Goal: Find contact information: Obtain details needed to contact an individual or organization

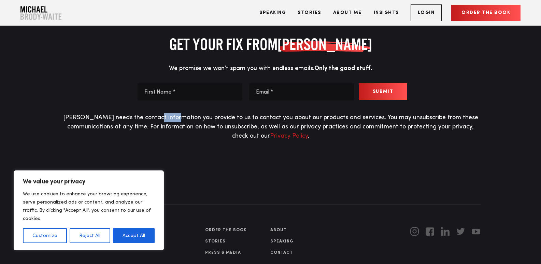
scroll to position [3133, 0]
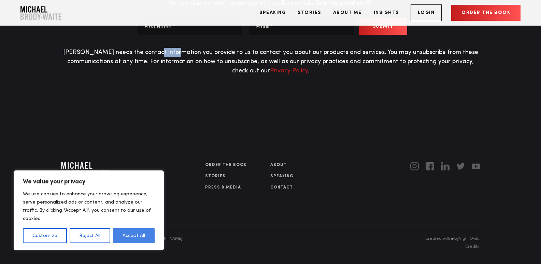
click at [136, 237] on button "Accept All" at bounding box center [134, 235] width 42 height 15
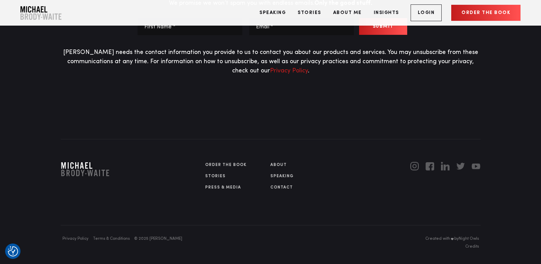
click at [270, 184] on link "Contact" at bounding box center [303, 187] width 66 height 6
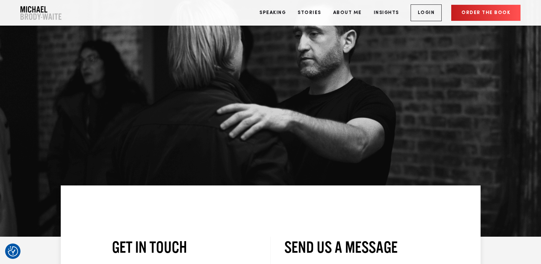
scroll to position [258, 0]
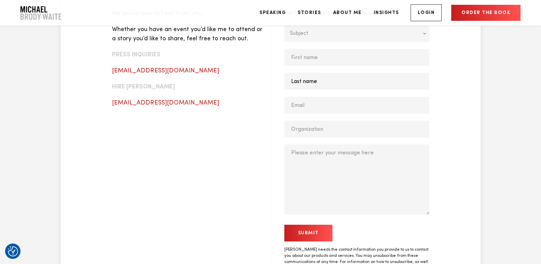
click at [325, 81] on input "Last name *" at bounding box center [356, 81] width 145 height 17
type input "Mitchell"
type input "Cory"
type input "cory@nashvillebhsclean.com"
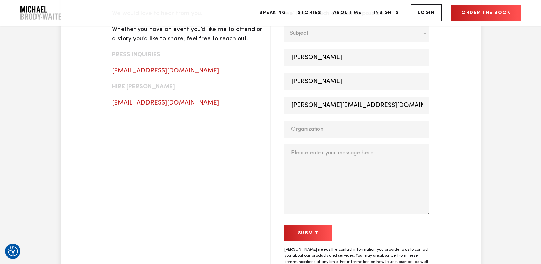
type input "BHS Solutions LLC"
paste textarea "I was in the area the other day and would love an opportunity to provide you wi…"
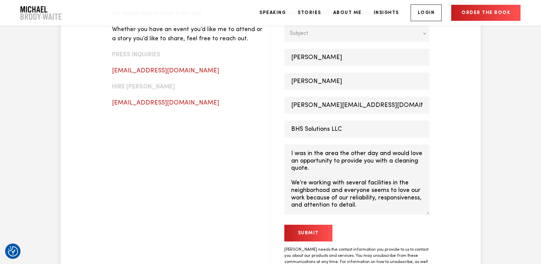
drag, startPoint x: 345, startPoint y: 163, endPoint x: 340, endPoint y: 74, distance: 89.6
click at [345, 160] on textarea "I was in the area the other day and would love an opportunity to provide you wi…" at bounding box center [356, 179] width 145 height 70
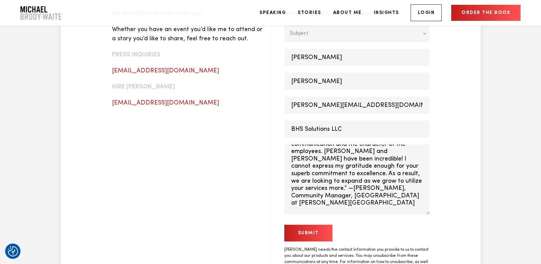
type textarea "I was in the area the other day and would love an opportunity to provide you wi…"
click at [313, 42] on div "Subject * Subject Hire Michael to speak Attend a public workshop Media/Intervie…" at bounding box center [356, 119] width 145 height 189
click at [311, 37] on span "Subject" at bounding box center [352, 33] width 125 height 17
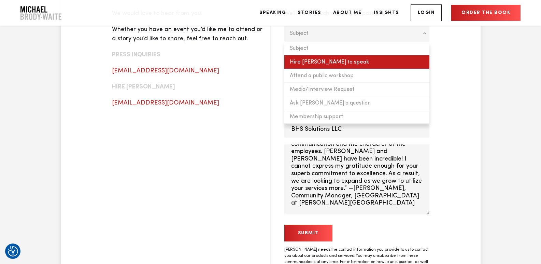
click at [319, 60] on li "Hire Michael to speak" at bounding box center [356, 62] width 145 height 14
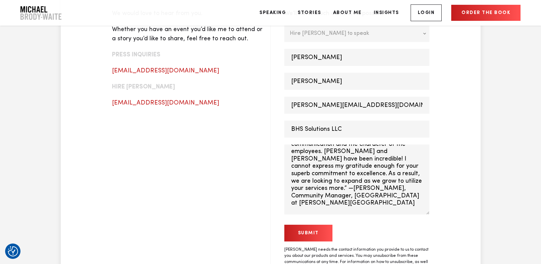
click at [307, 184] on textarea "I was in the area the other day and would love an opportunity to provide you wi…" at bounding box center [356, 179] width 145 height 70
drag, startPoint x: 300, startPoint y: 237, endPoint x: 181, endPoint y: 237, distance: 119.4
click at [300, 237] on input "Submit" at bounding box center [308, 233] width 48 height 17
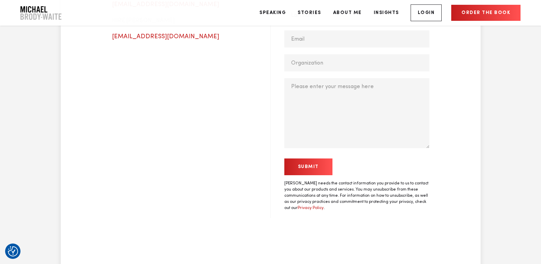
scroll to position [341, 0]
